Goal: Task Accomplishment & Management: Manage account settings

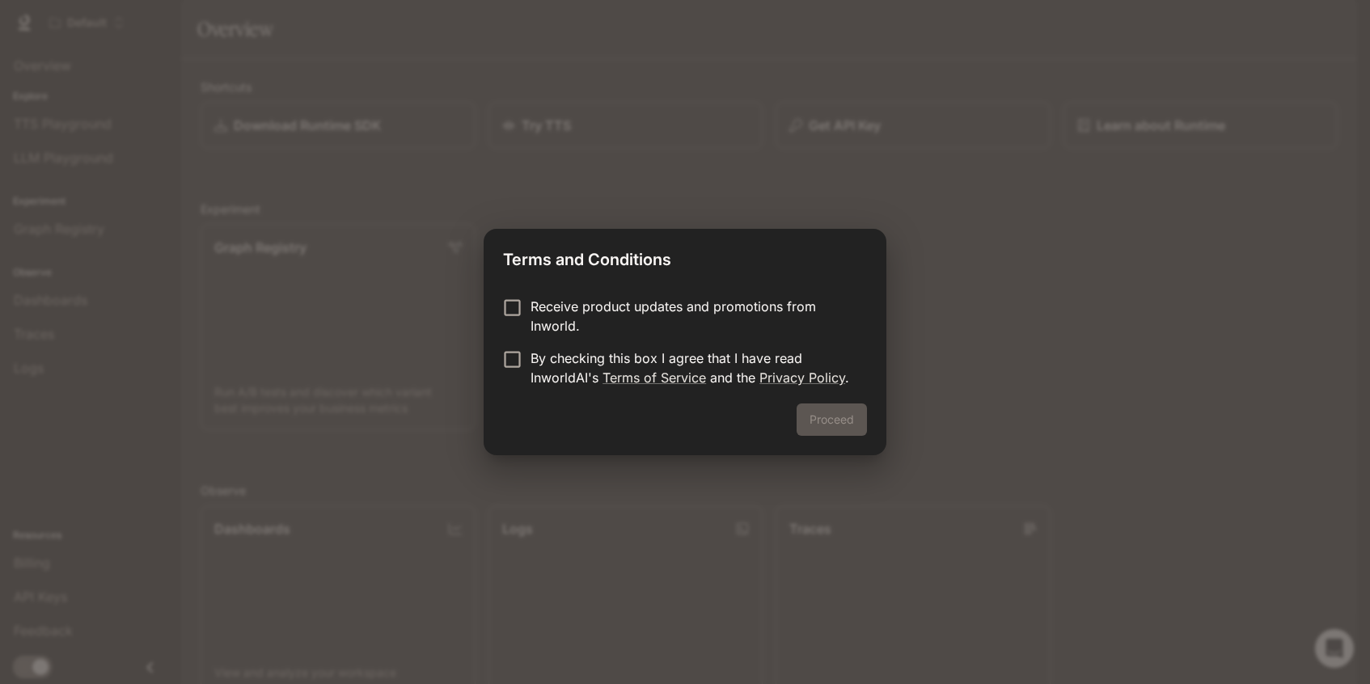
click at [523, 291] on div "Receive product updates and promotions from Inworld. By checking this box I agr…" at bounding box center [685, 344] width 403 height 120
click at [825, 414] on button "Proceed" at bounding box center [831, 419] width 70 height 32
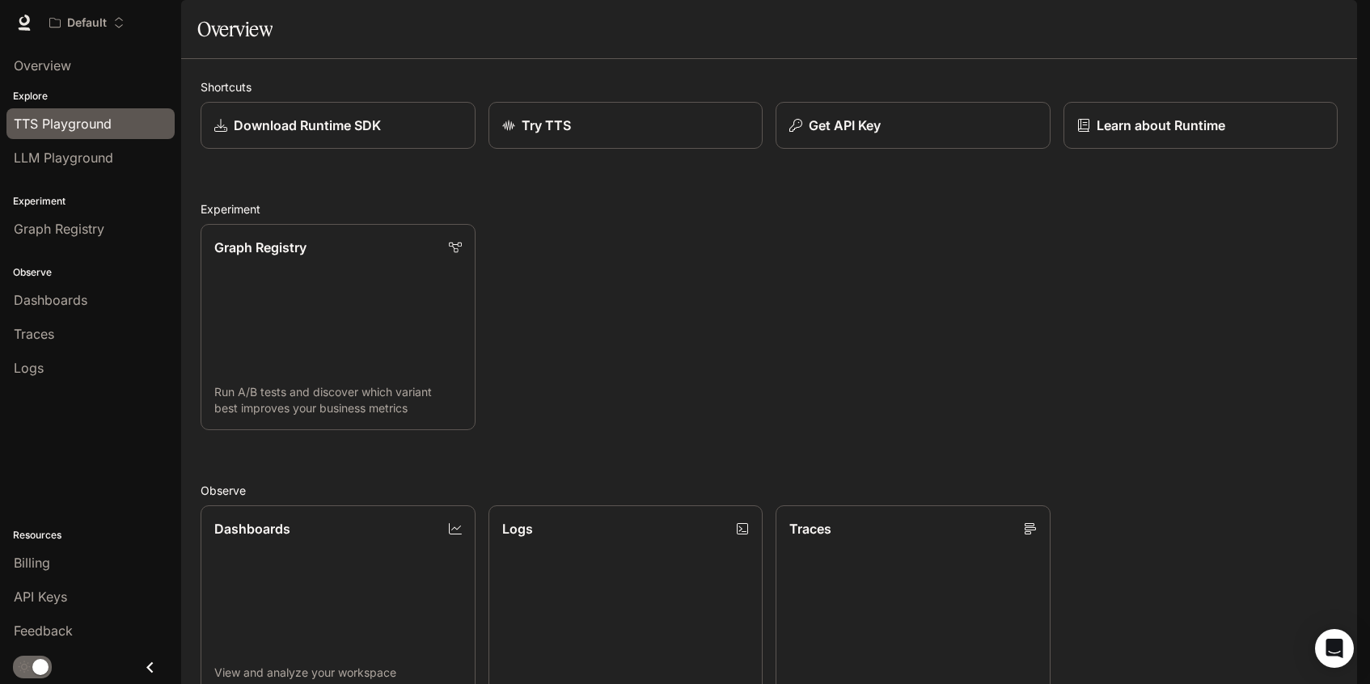
click at [82, 127] on span "TTS Playground" at bounding box center [63, 123] width 98 height 19
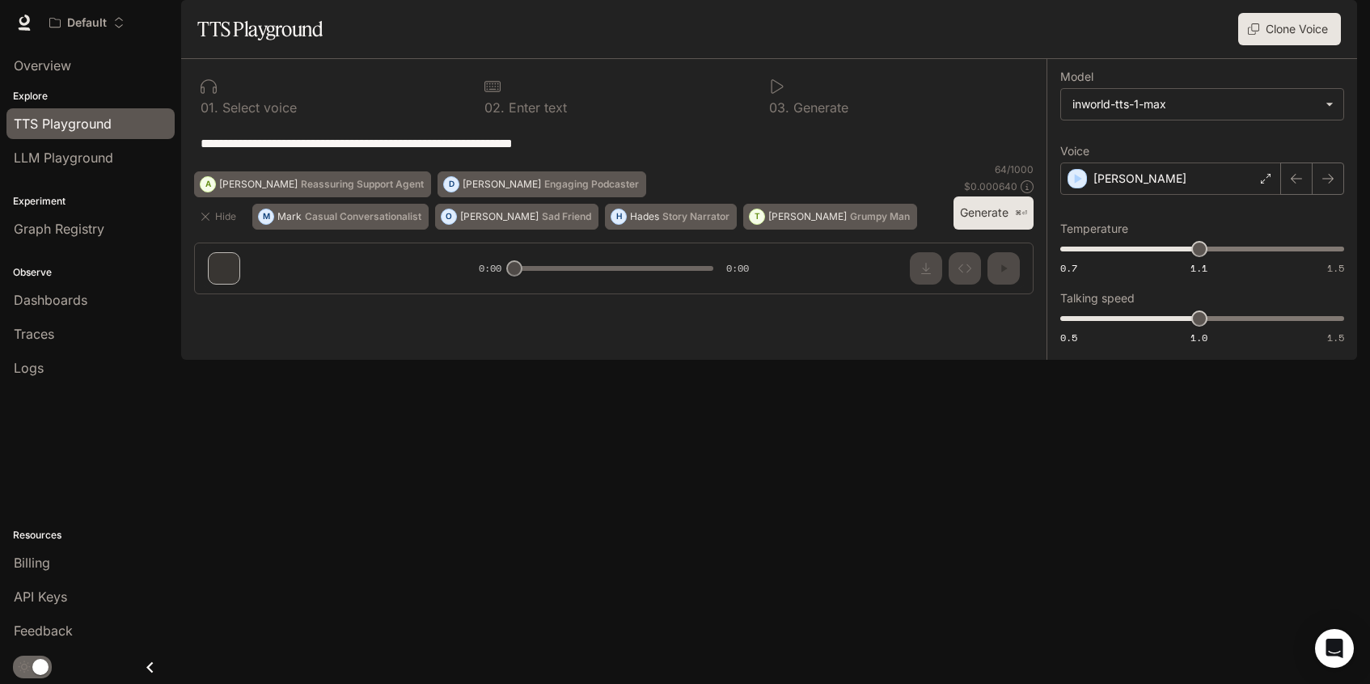
click at [1341, 20] on div "button" at bounding box center [1334, 22] width 23 height 23
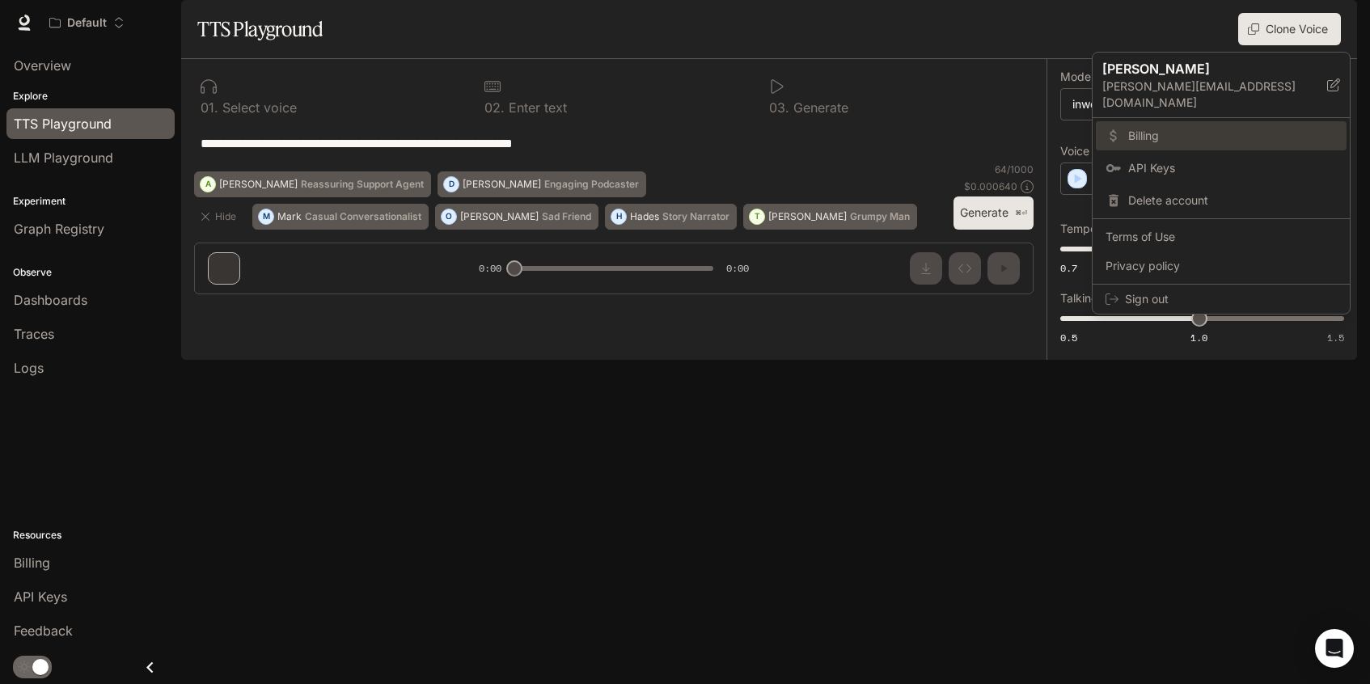
click at [1192, 128] on span "Billing" at bounding box center [1232, 136] width 209 height 16
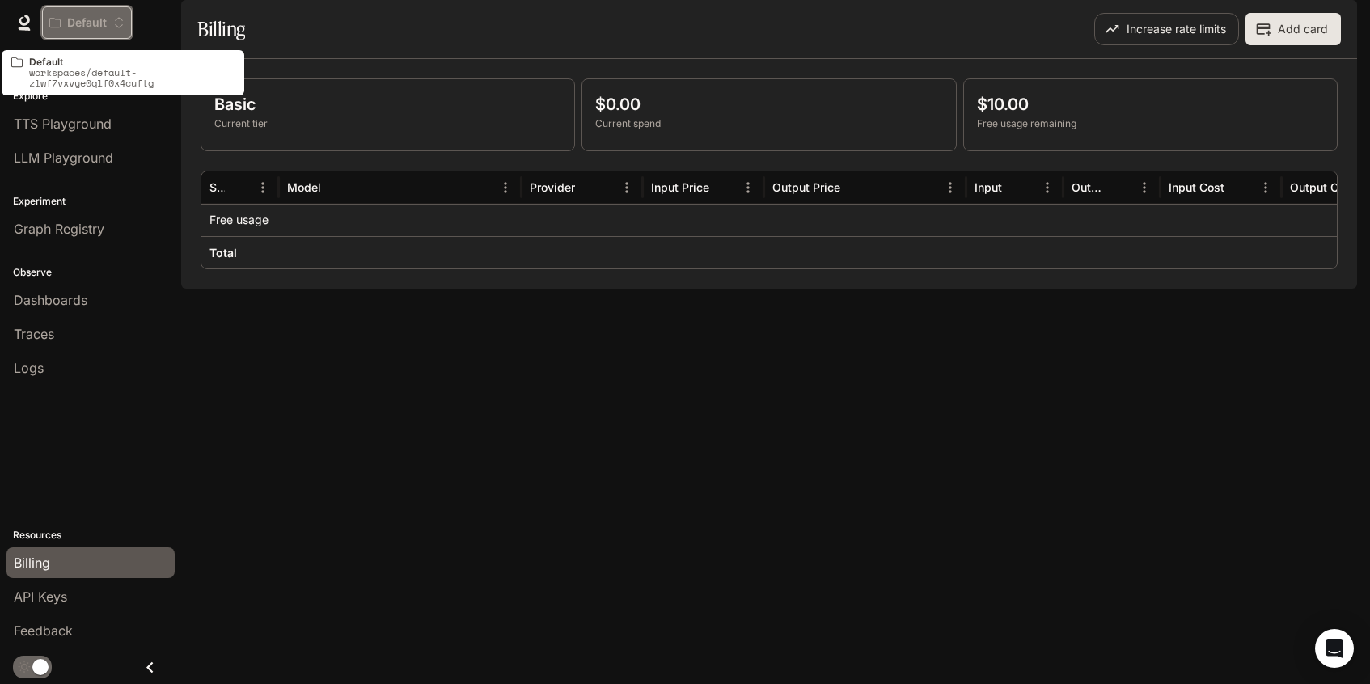
click at [105, 19] on p "Default" at bounding box center [87, 23] width 40 height 14
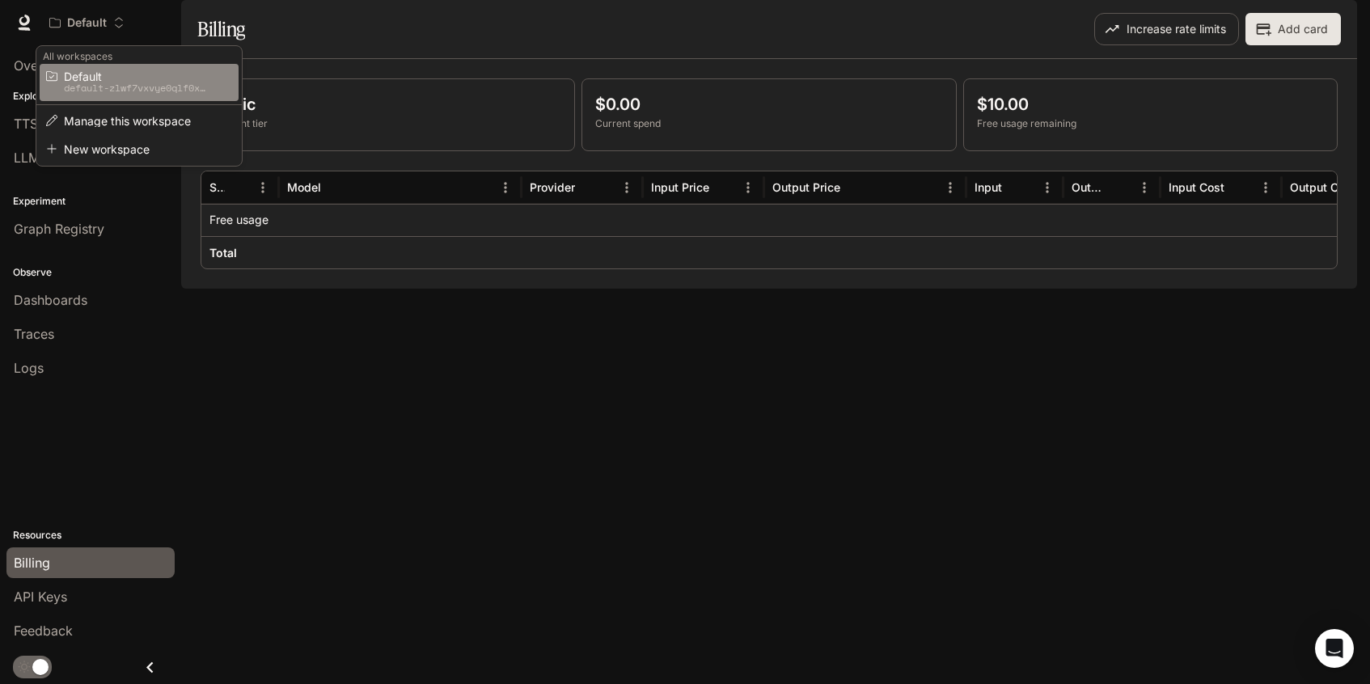
click at [87, 87] on p "default-zlwf7vxvye0qlf0x4cuftg" at bounding box center [137, 87] width 146 height 11
click at [93, 34] on div "Open workspace menu" at bounding box center [685, 342] width 1370 height 684
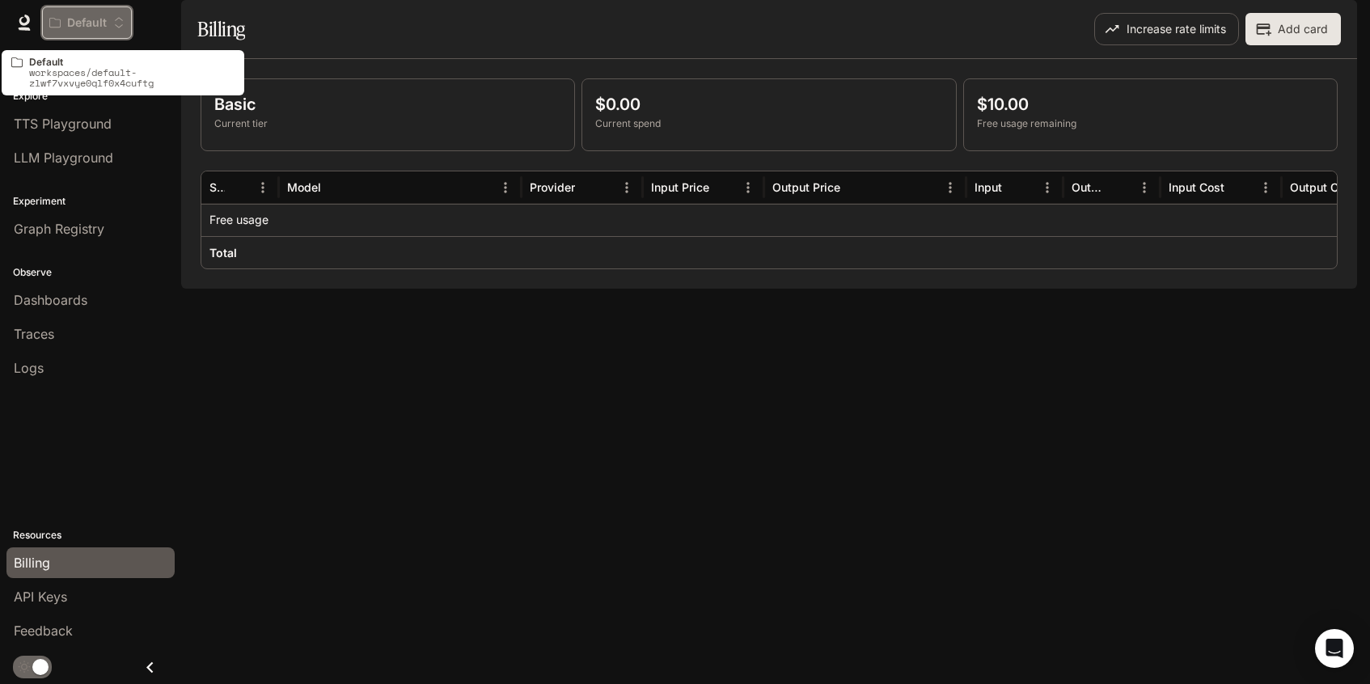
click at [91, 29] on p "Default" at bounding box center [87, 23] width 40 height 14
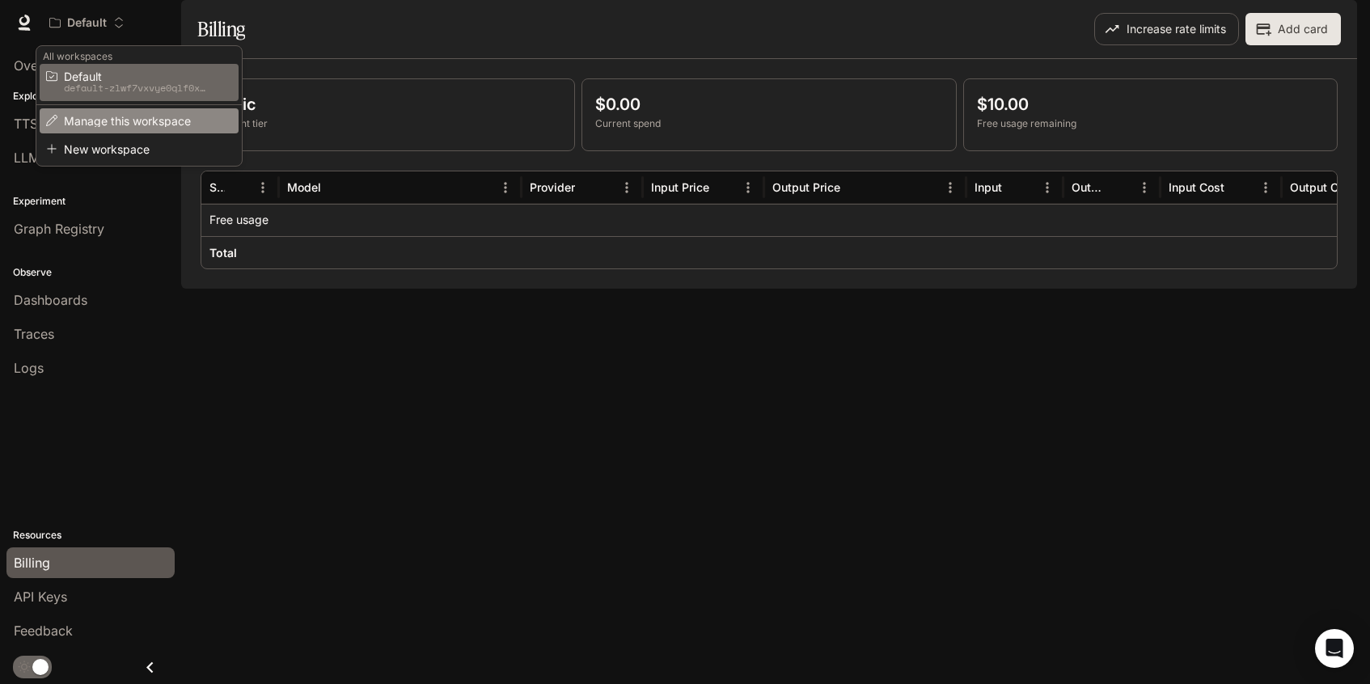
click at [99, 124] on span "Manage this workspace" at bounding box center [137, 121] width 146 height 12
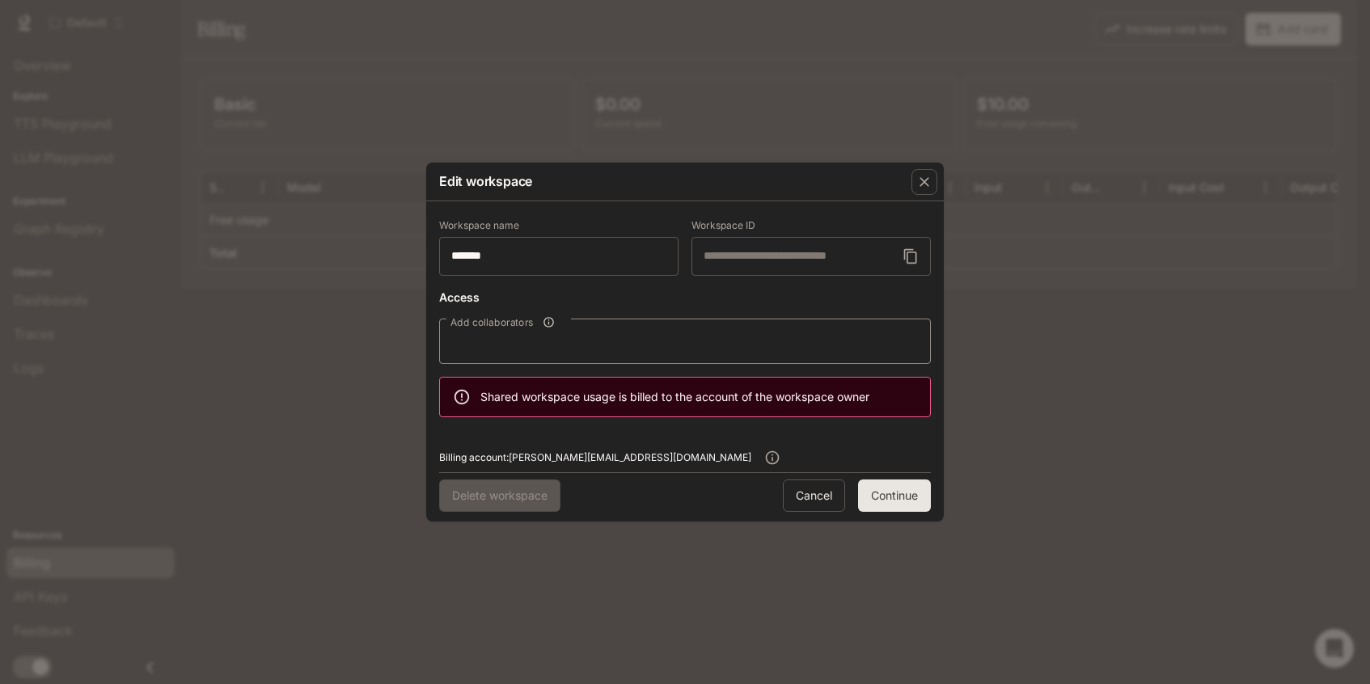
click at [1138, 424] on div "**********" at bounding box center [685, 342] width 1370 height 684
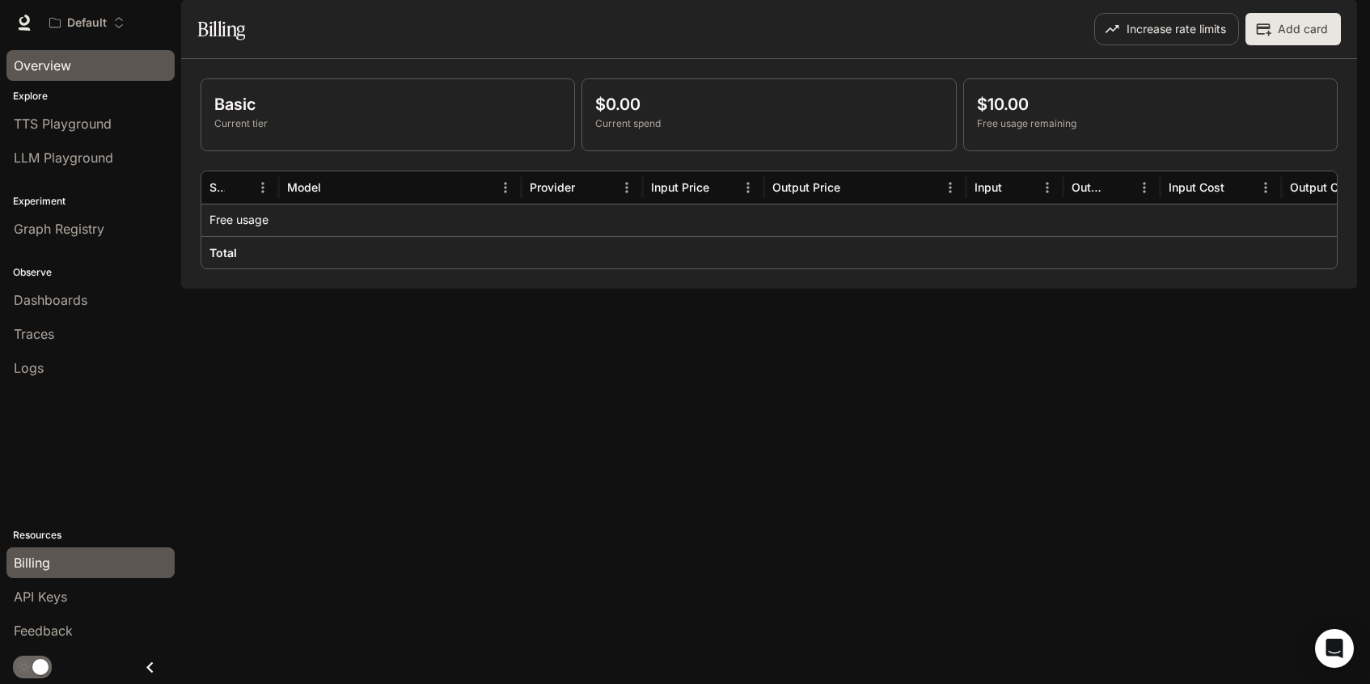
click at [171, 59] on link "Overview" at bounding box center [90, 65] width 168 height 31
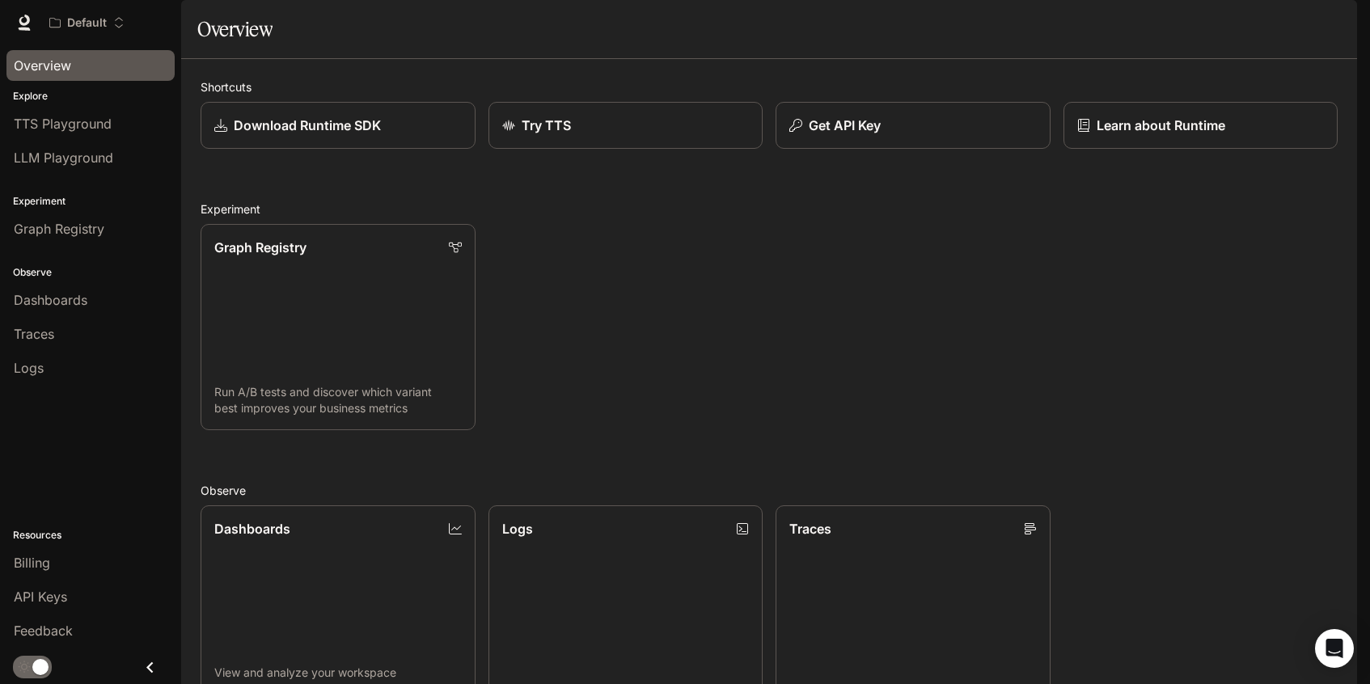
click at [196, 27] on div "Default" at bounding box center [597, 22] width 1110 height 32
